Goal: Task Accomplishment & Management: Use online tool/utility

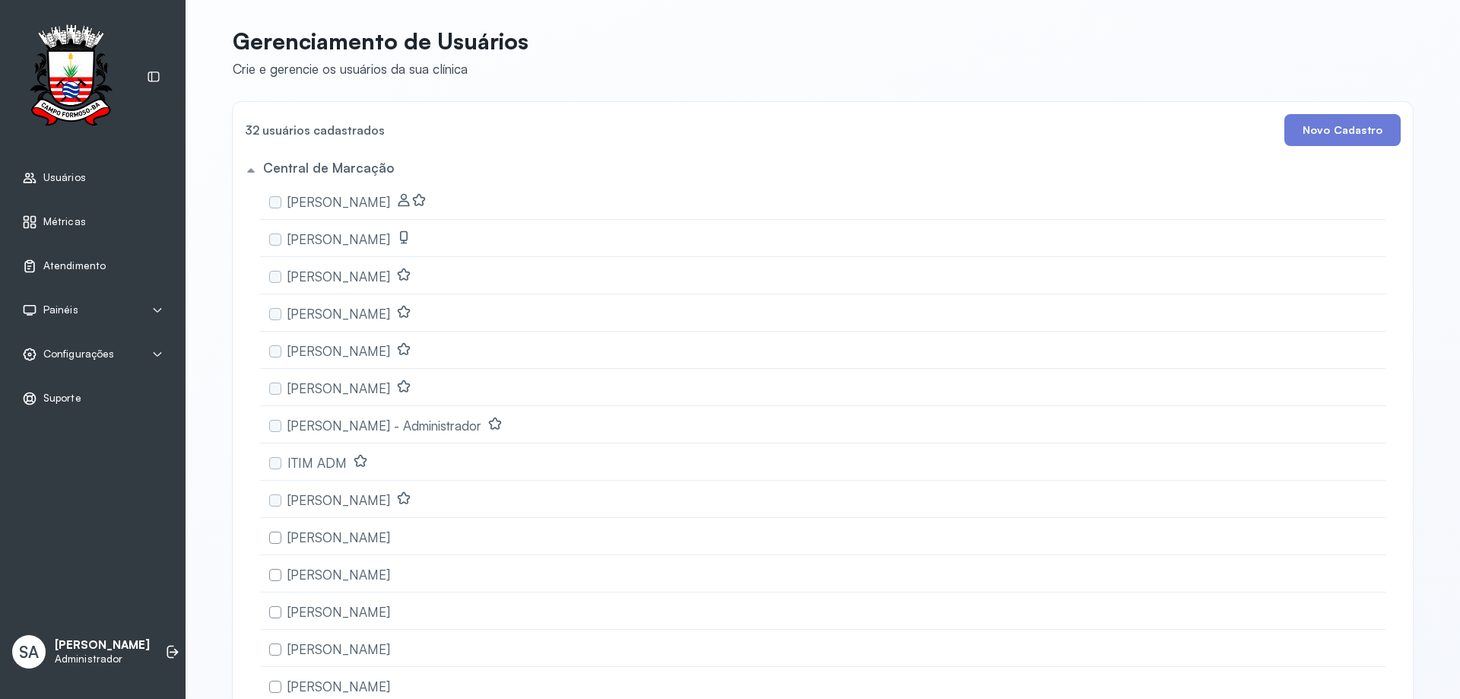
click at [55, 261] on span "Atendimento" at bounding box center [74, 265] width 62 height 13
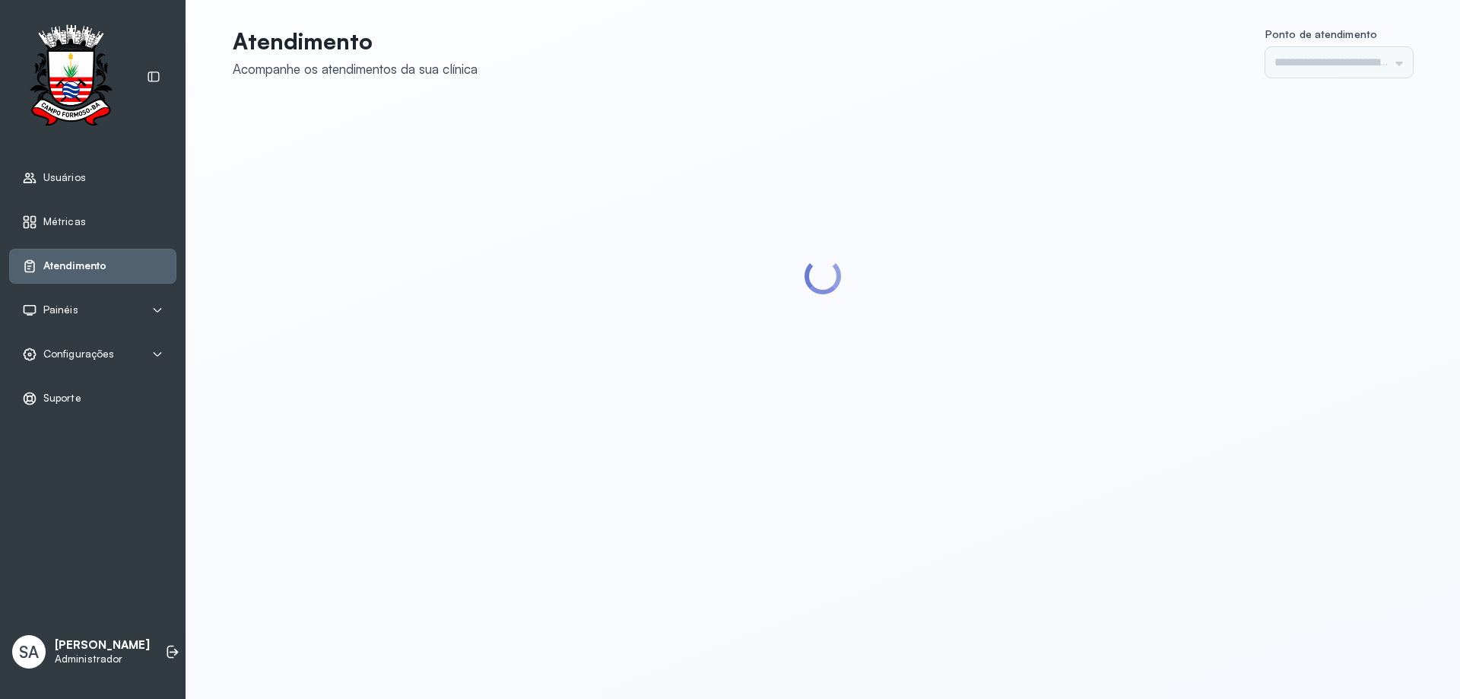
type input "******"
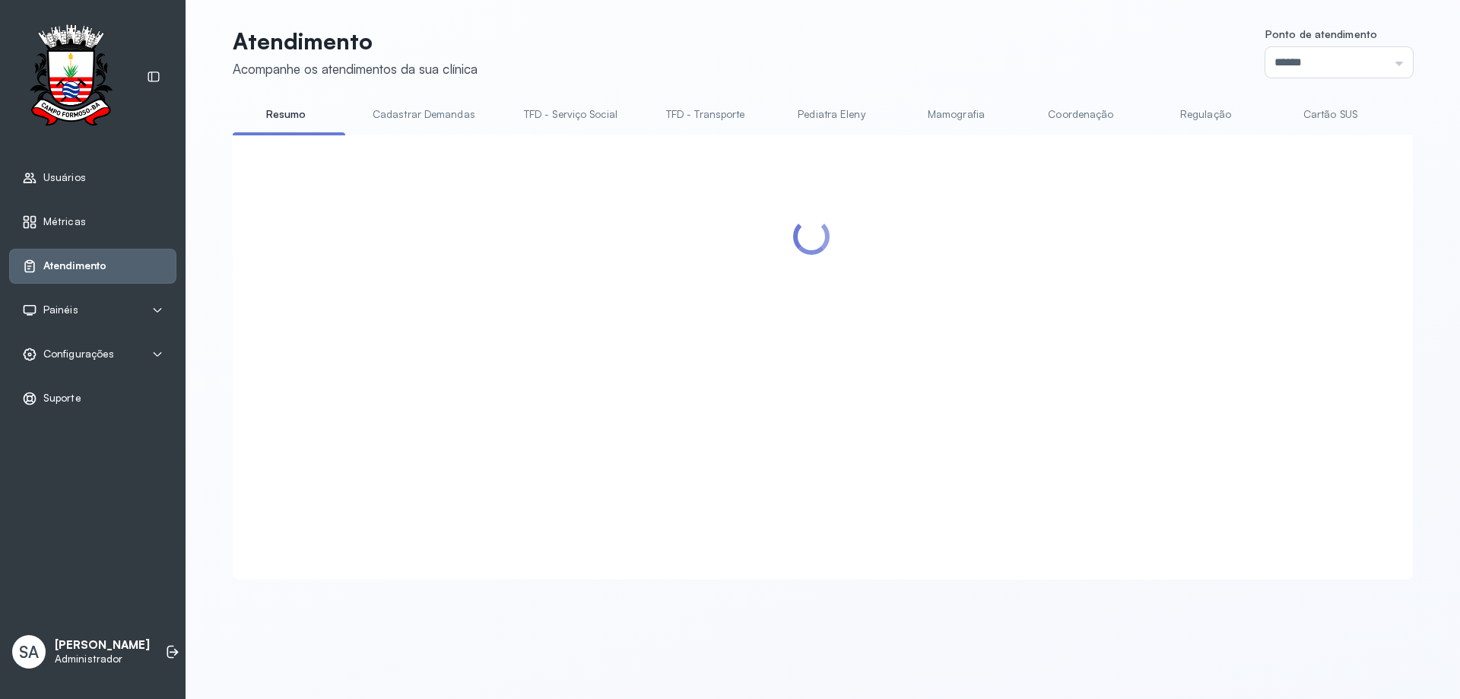
click at [1056, 110] on link "Coordenação" at bounding box center [1081, 114] width 106 height 25
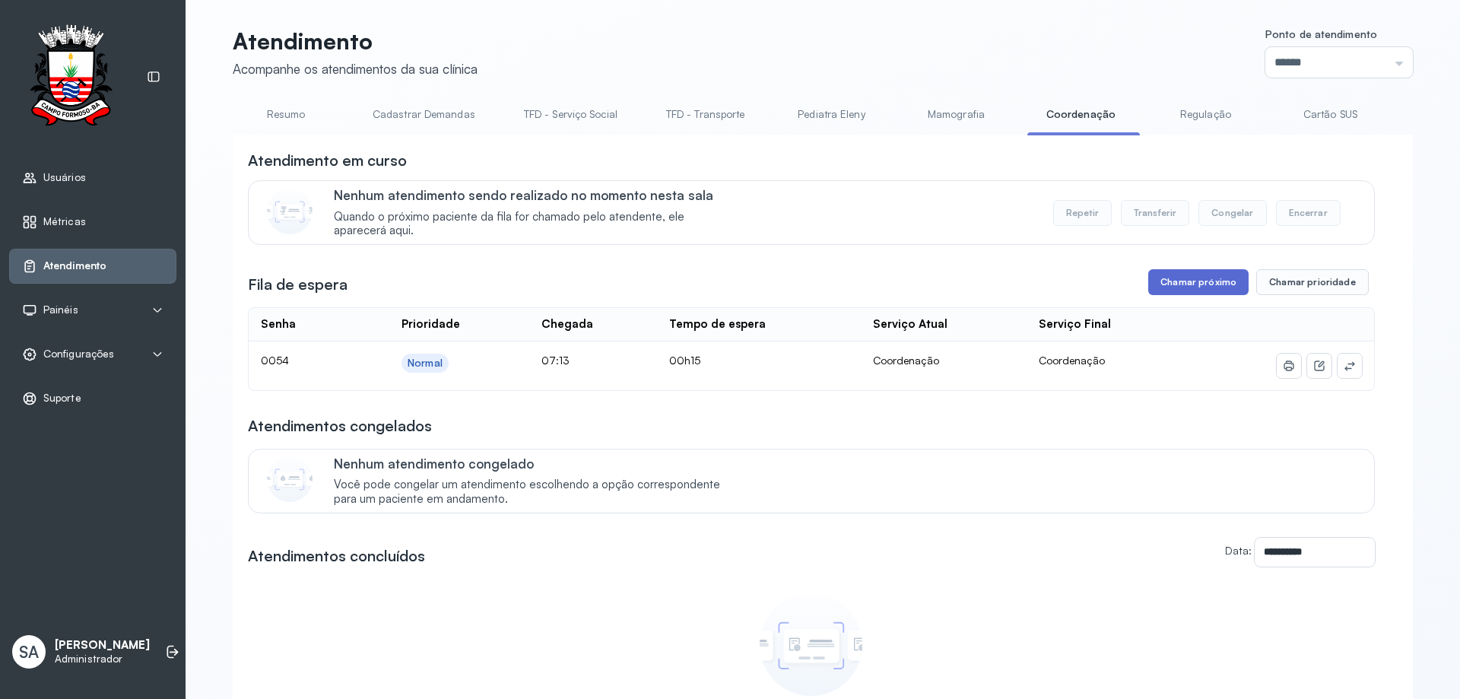
click at [1179, 291] on button "Chamar próximo" at bounding box center [1199, 282] width 100 height 26
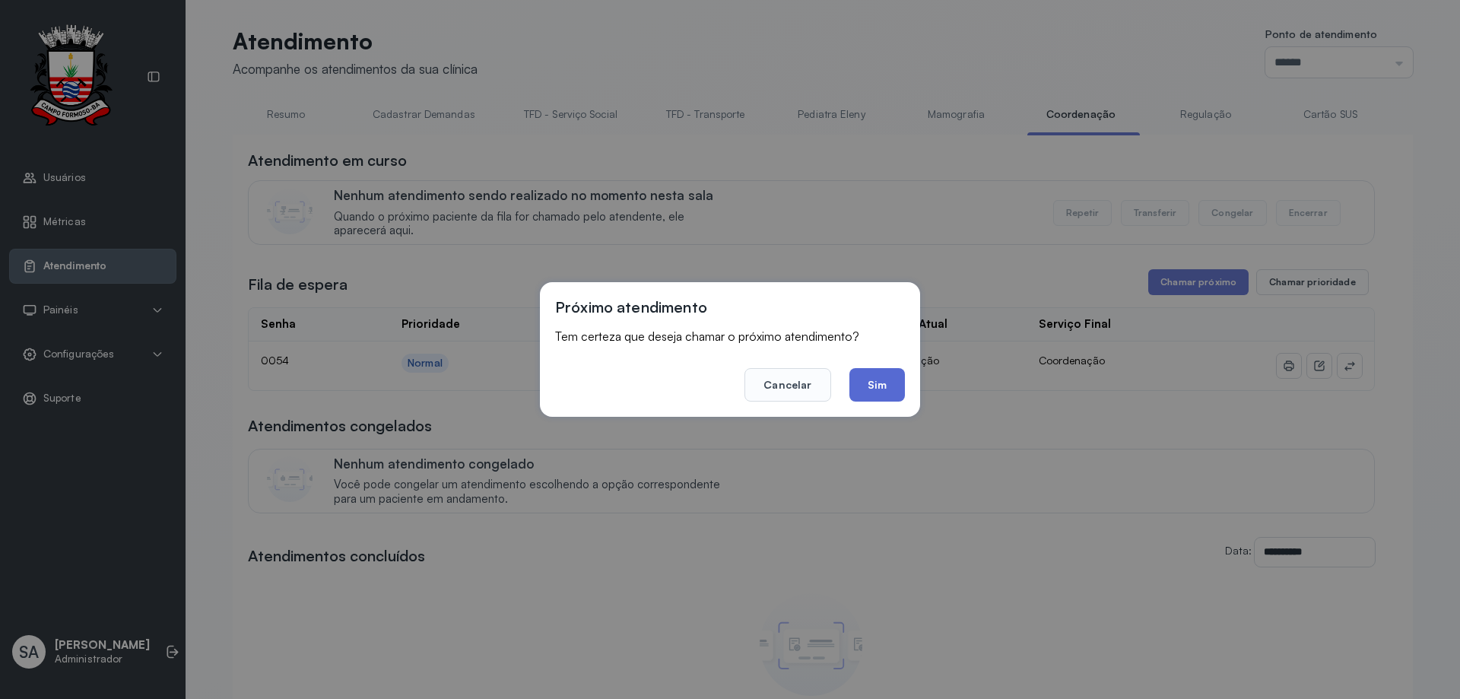
click at [873, 380] on button "Sim" at bounding box center [878, 384] width 56 height 33
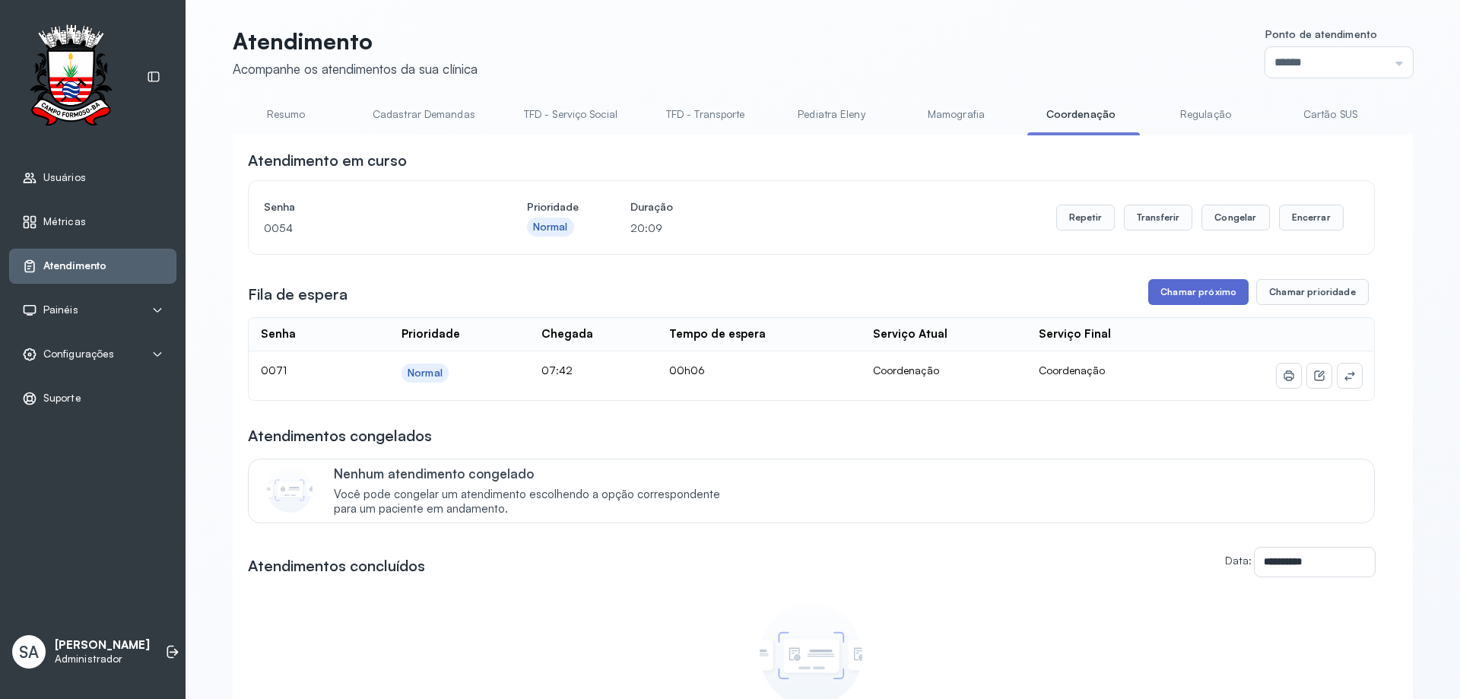
click at [1171, 291] on button "Chamar próximo" at bounding box center [1199, 292] width 100 height 26
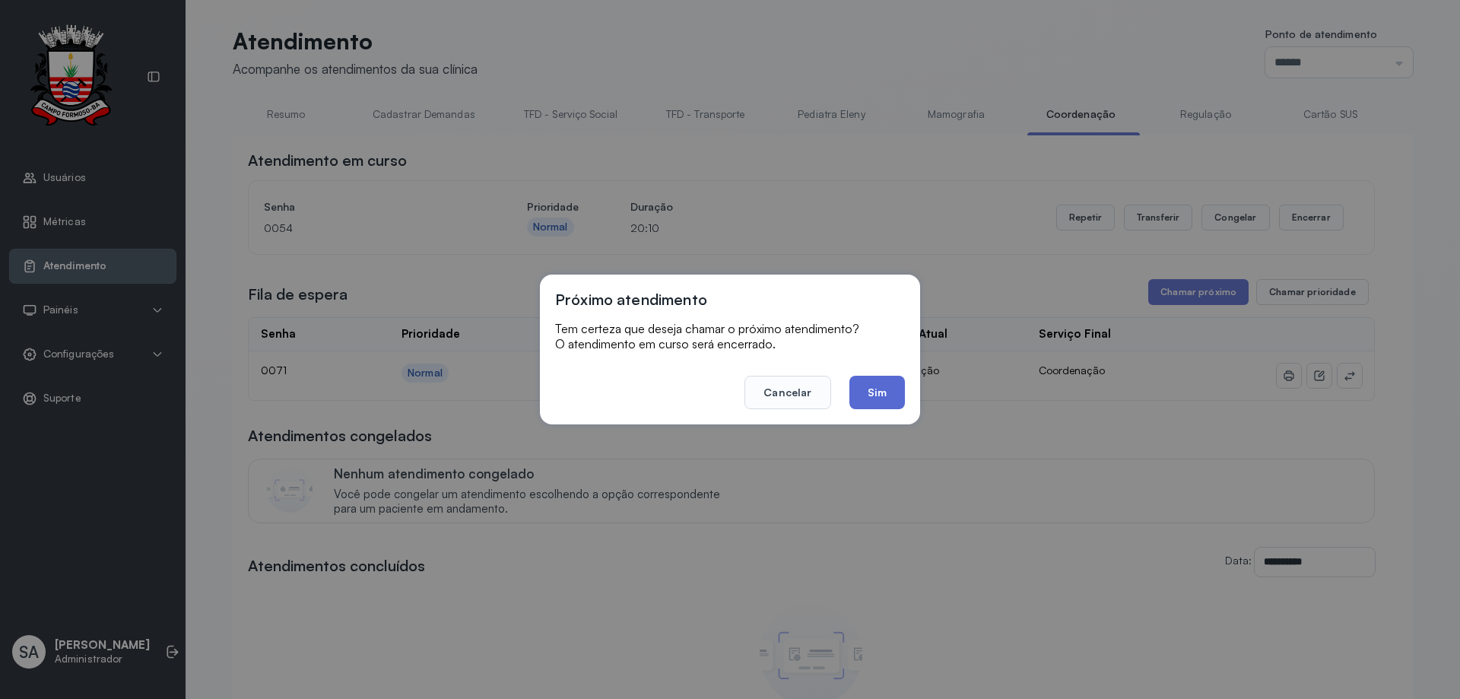
click at [894, 393] on button "Sim" at bounding box center [878, 392] width 56 height 33
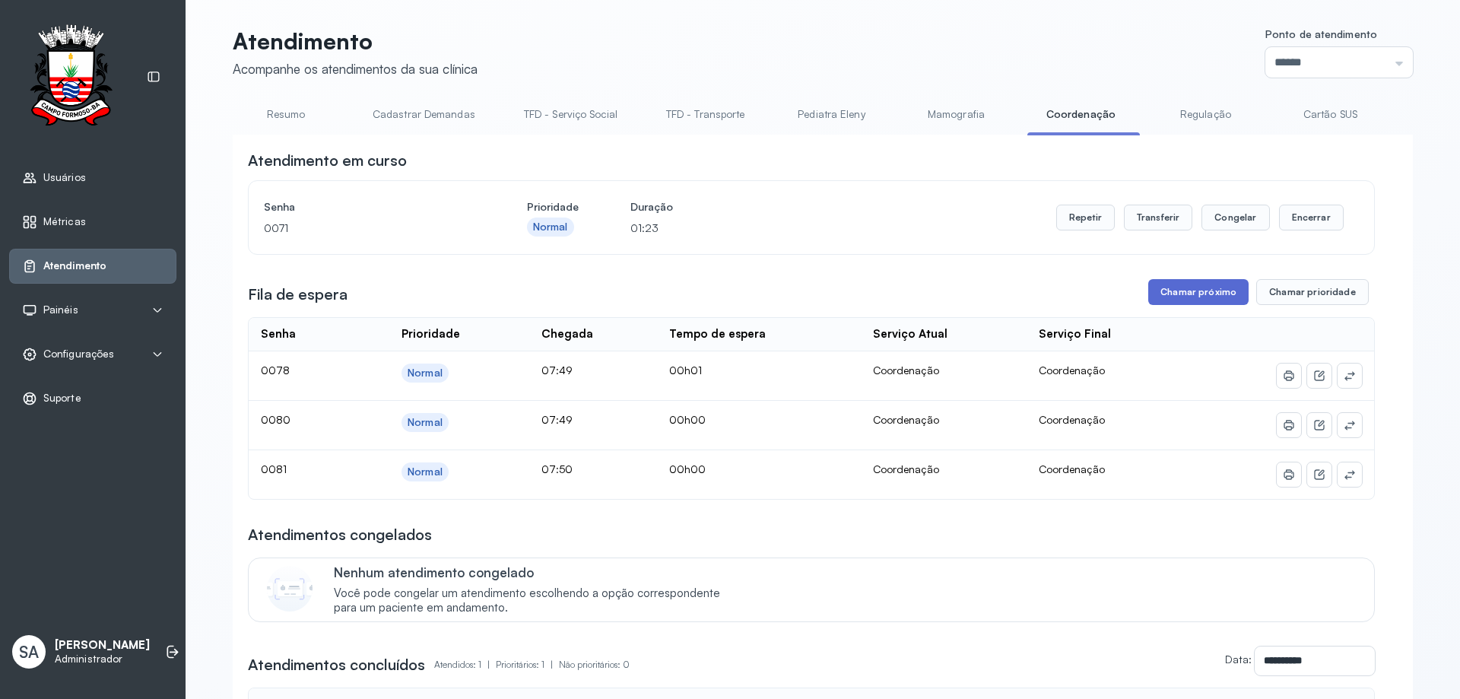
click at [1204, 296] on button "Chamar próximo" at bounding box center [1199, 292] width 100 height 26
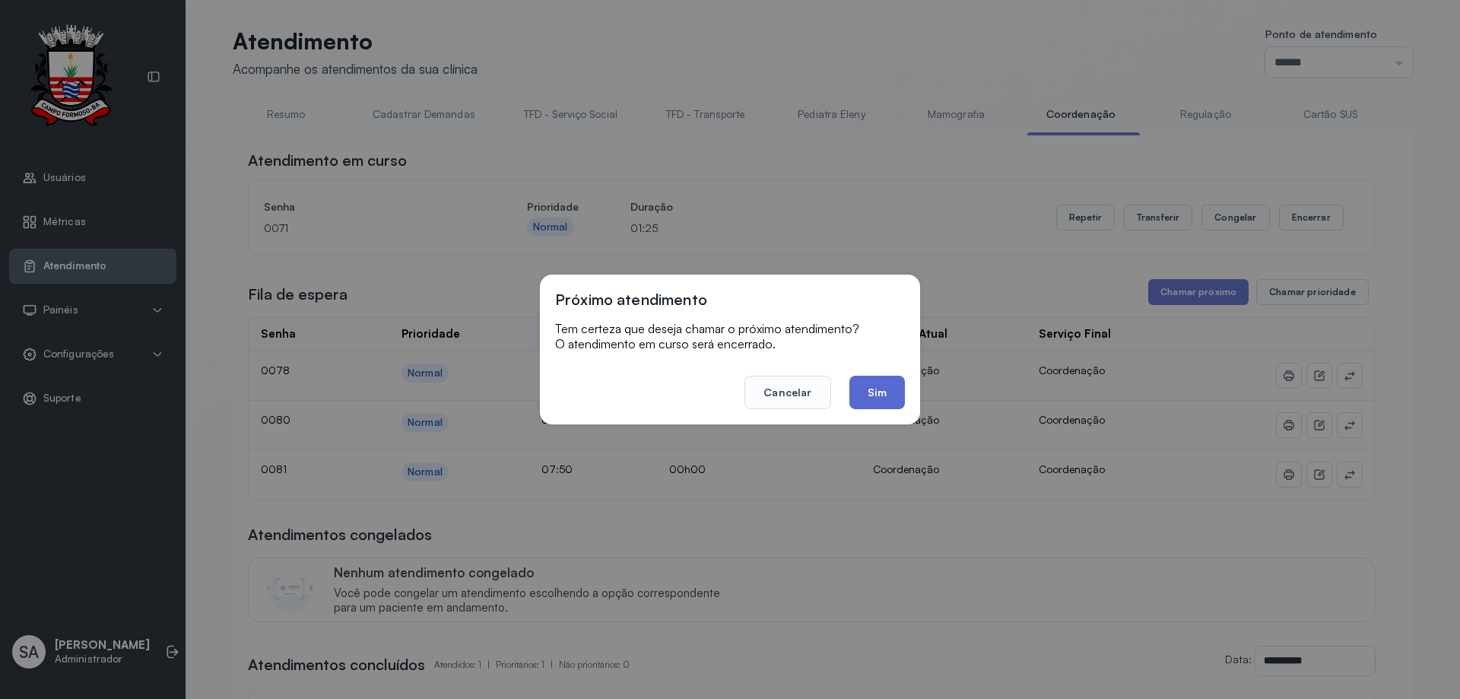
click at [896, 387] on button "Sim" at bounding box center [878, 392] width 56 height 33
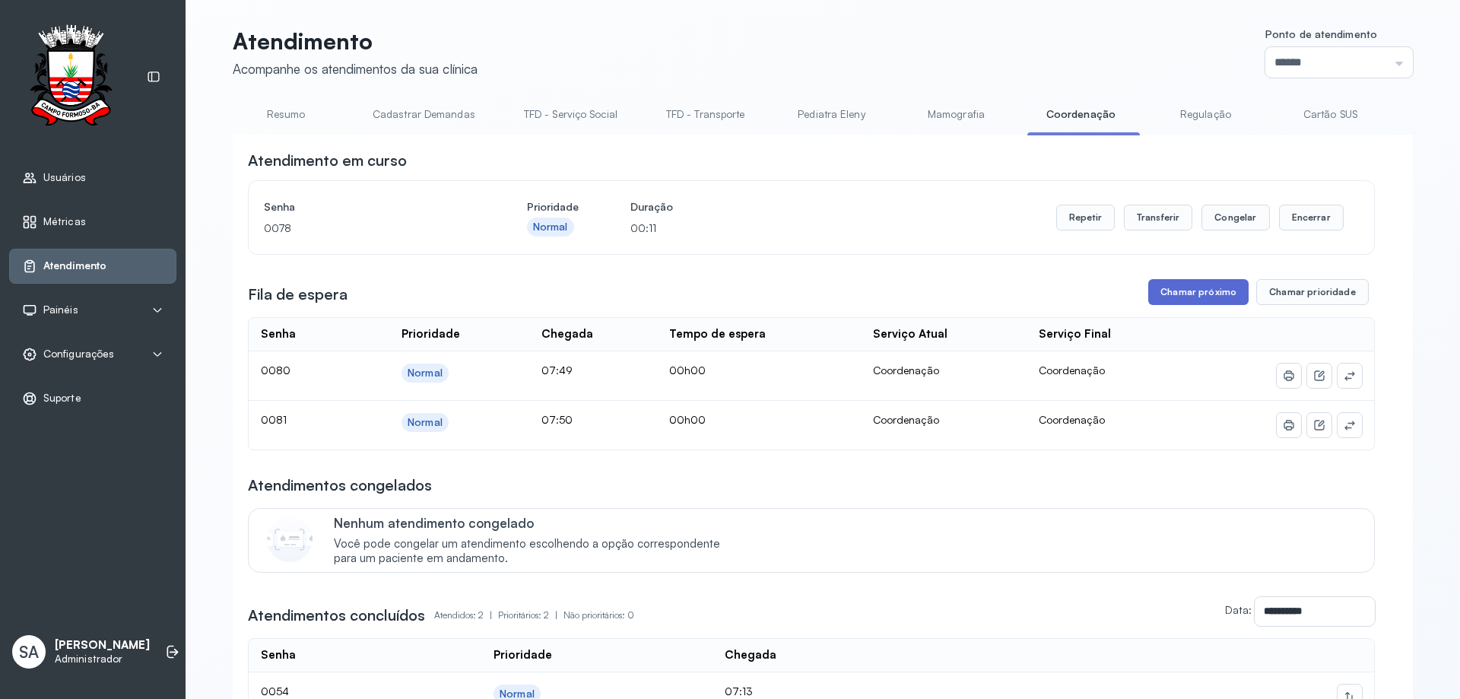
click at [1187, 298] on button "Chamar próximo" at bounding box center [1199, 292] width 100 height 26
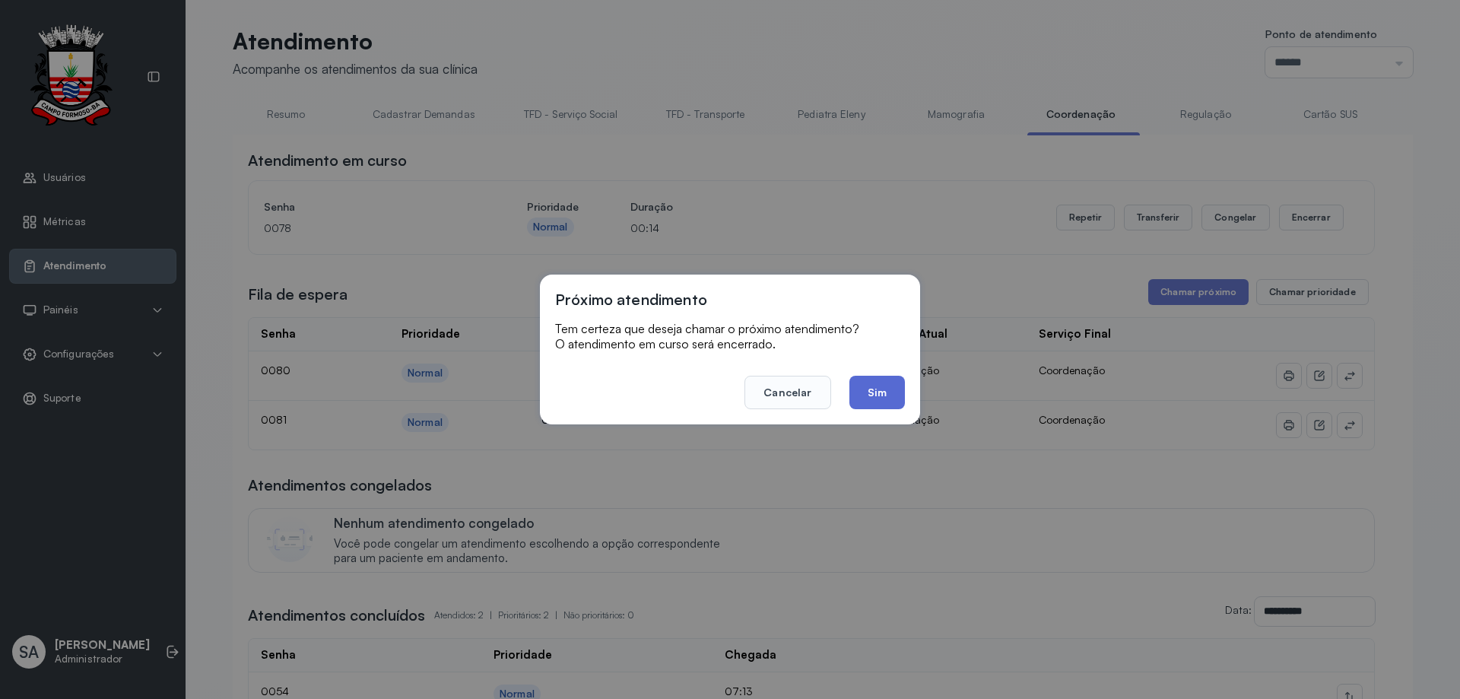
click at [885, 386] on button "Sim" at bounding box center [878, 392] width 56 height 33
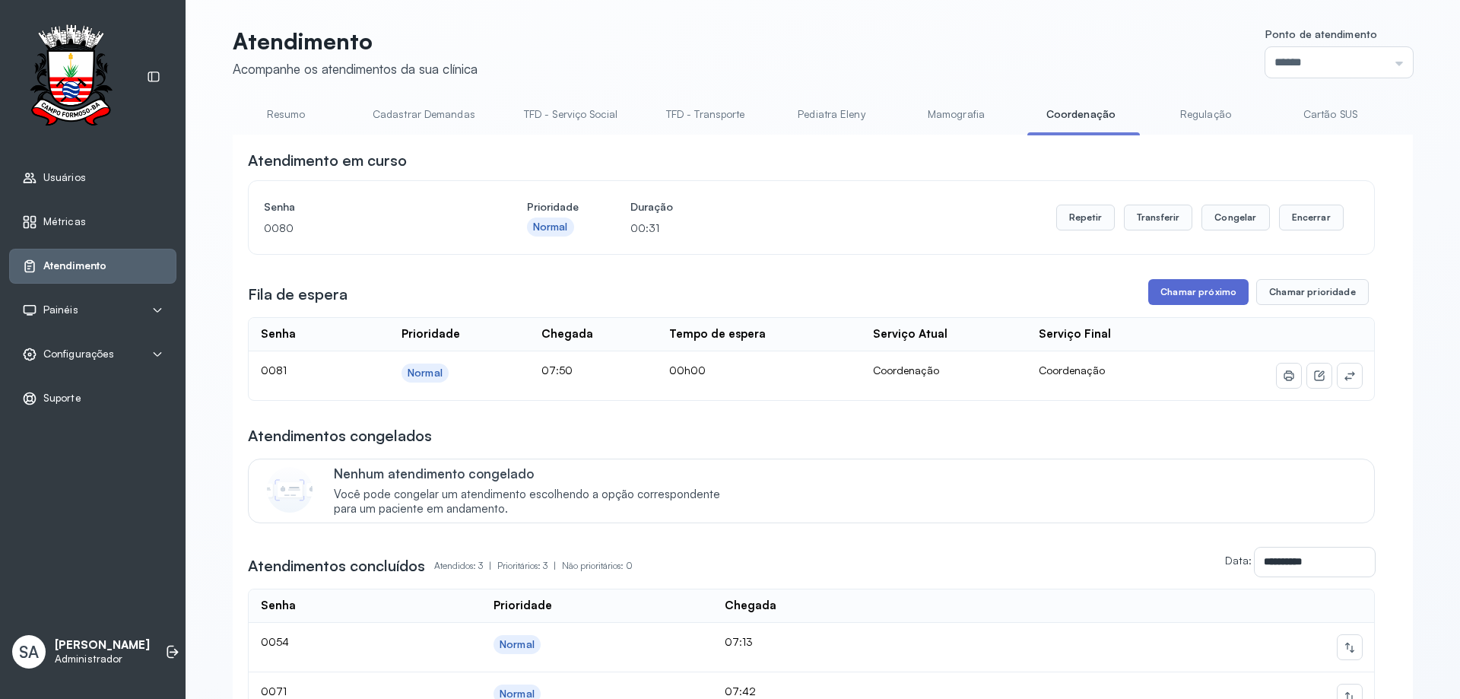
click at [1190, 288] on button "Chamar próximo" at bounding box center [1199, 292] width 100 height 26
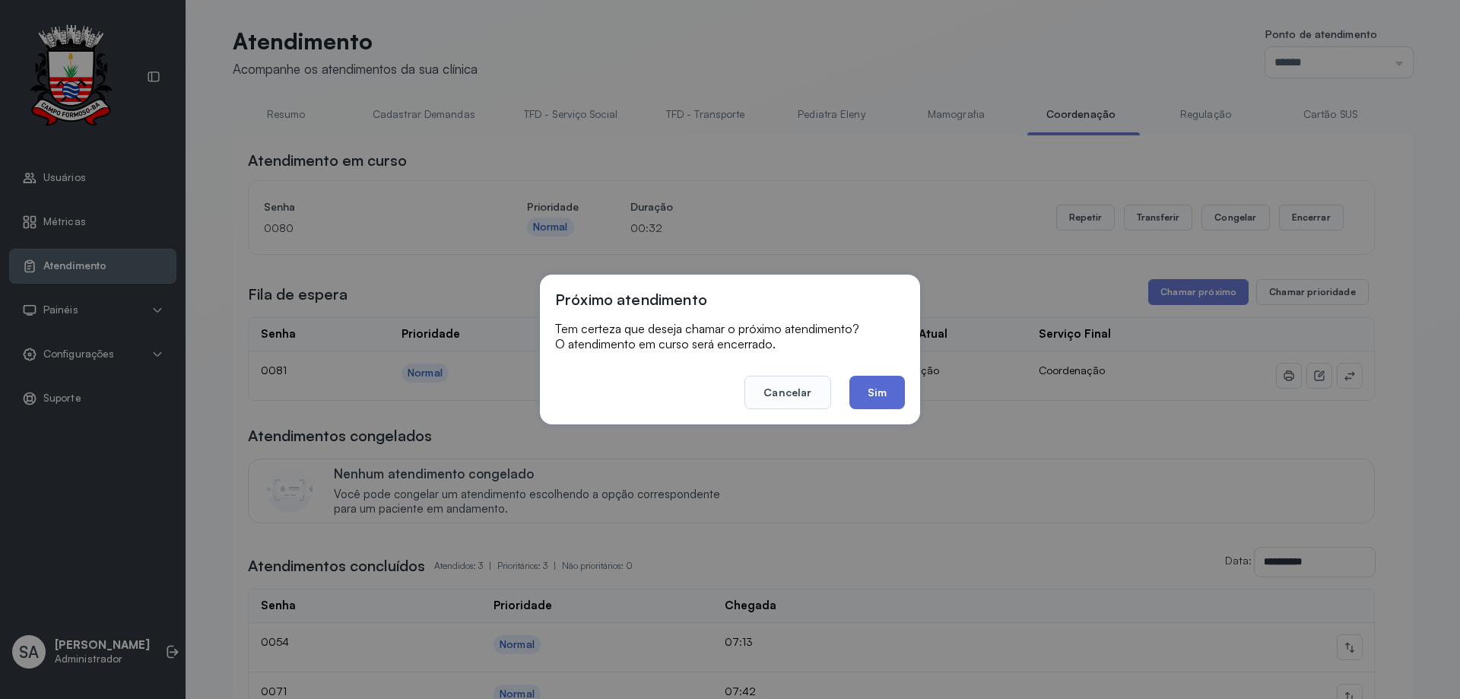
click at [888, 388] on button "Sim" at bounding box center [878, 392] width 56 height 33
